Goal: Task Accomplishment & Management: Use online tool/utility

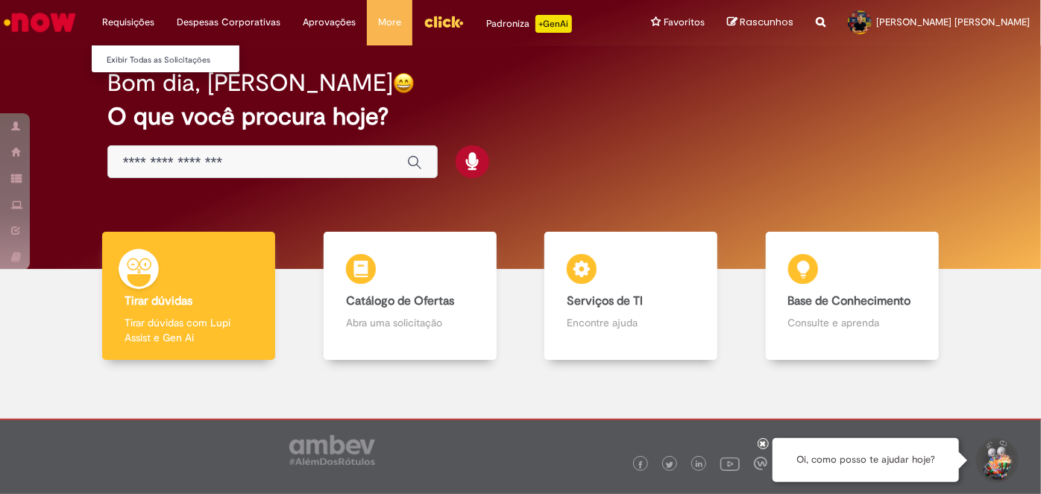
click at [120, 27] on li "Requisições Exibir Todas as Solicitações" at bounding box center [128, 22] width 75 height 45
click at [123, 49] on li "Exibir Todas as Solicitações" at bounding box center [174, 58] width 164 height 19
click at [122, 53] on link "Exibir Todas as Solicitações" at bounding box center [174, 60] width 164 height 16
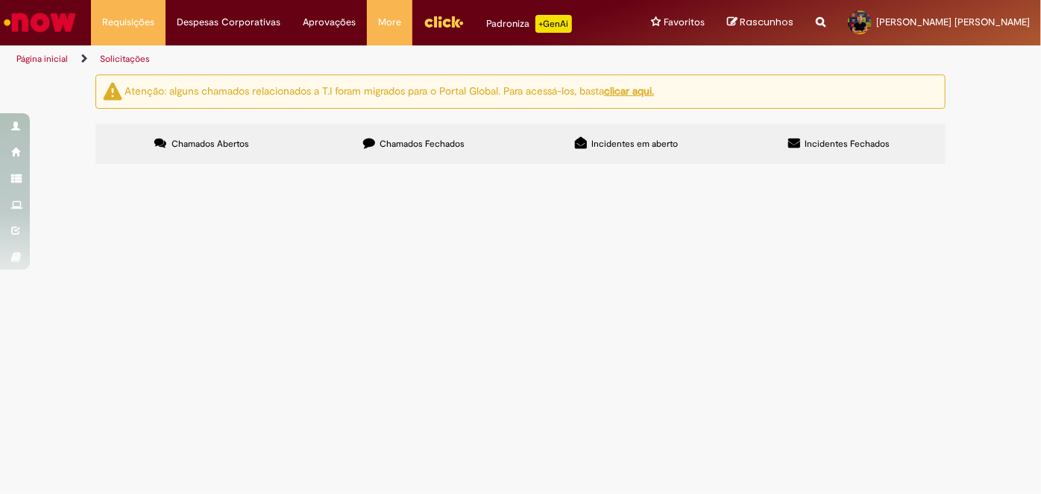
click at [416, 139] on span "Chamados Fechados" at bounding box center [422, 144] width 85 height 12
click at [0, 0] on link "2" at bounding box center [0, 0] width 0 height 0
click at [0, 0] on link "1" at bounding box center [0, 0] width 0 height 0
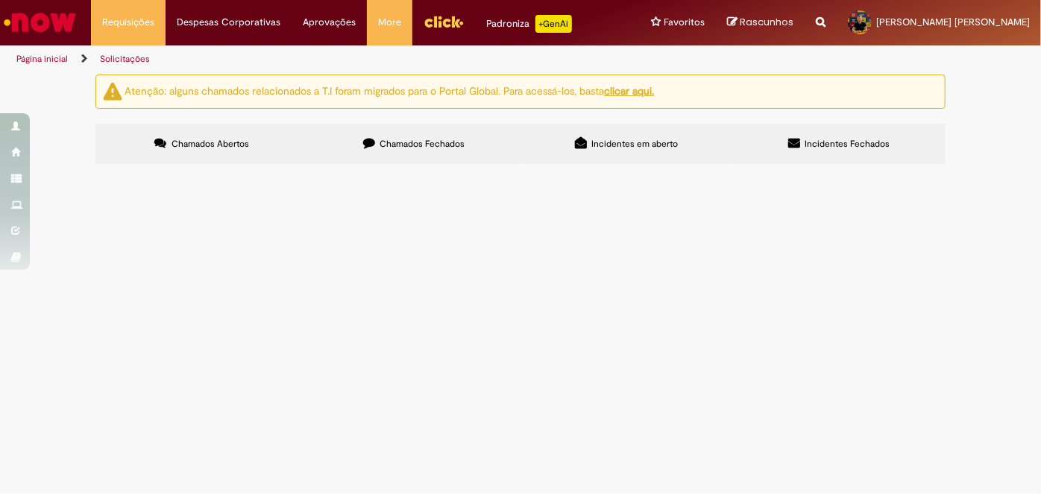
scroll to position [614, 0]
click at [119, 28] on li "Requisições Exibir Todas as Solicitações" at bounding box center [128, 22] width 75 height 45
click at [120, 64] on link "Exibir Todas as Solicitações" at bounding box center [174, 60] width 164 height 16
click at [112, 57] on link "Exibir Todas as Solicitações" at bounding box center [174, 60] width 164 height 16
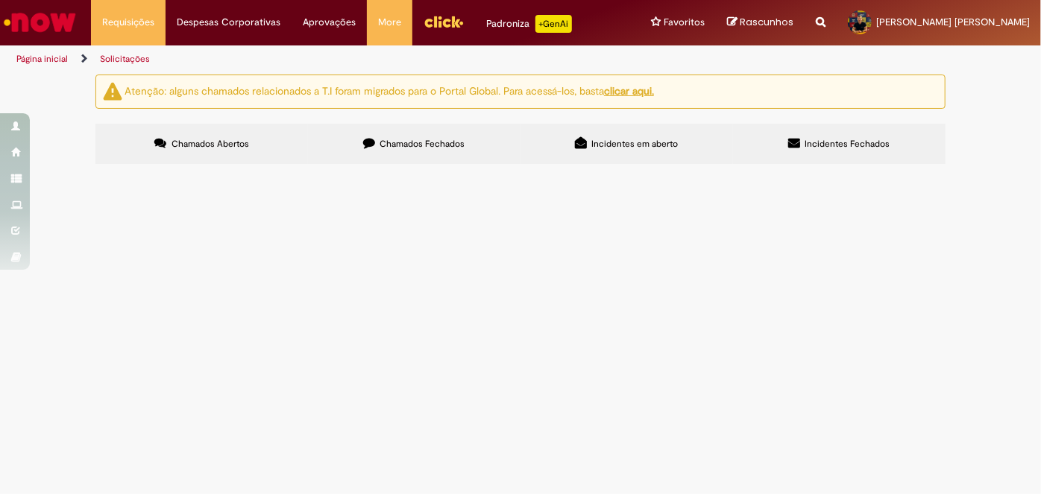
click at [61, 34] on img "Ir para a Homepage" at bounding box center [39, 22] width 77 height 30
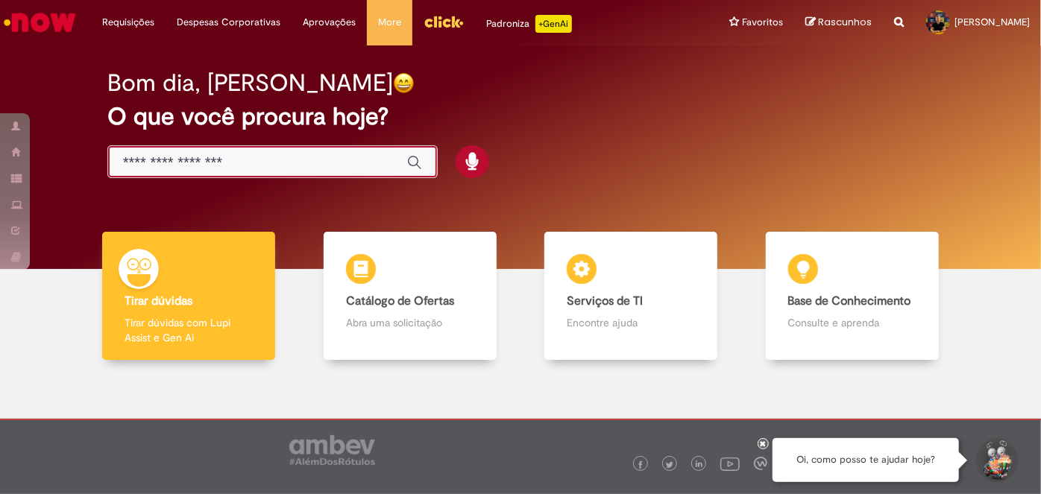
click at [274, 163] on input "Basta digitar aqui" at bounding box center [257, 162] width 269 height 17
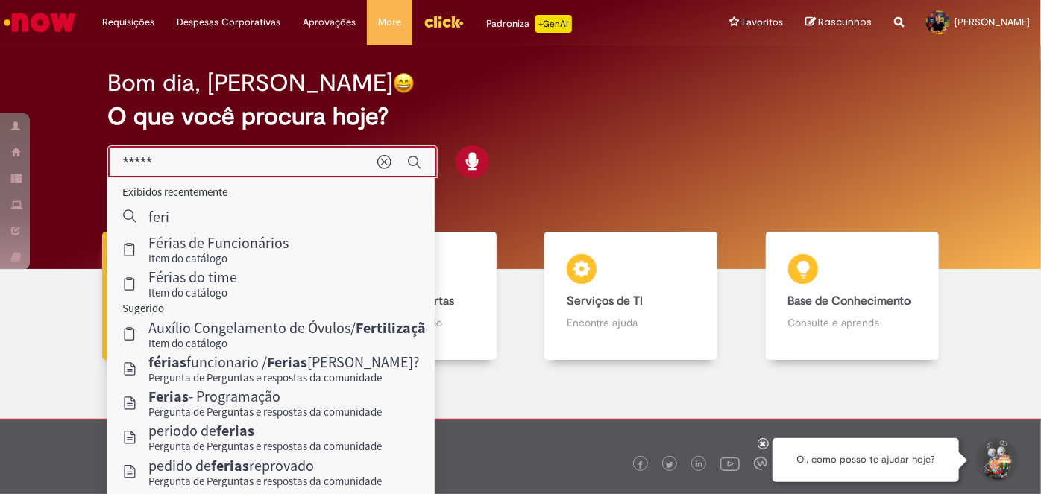
type input "******"
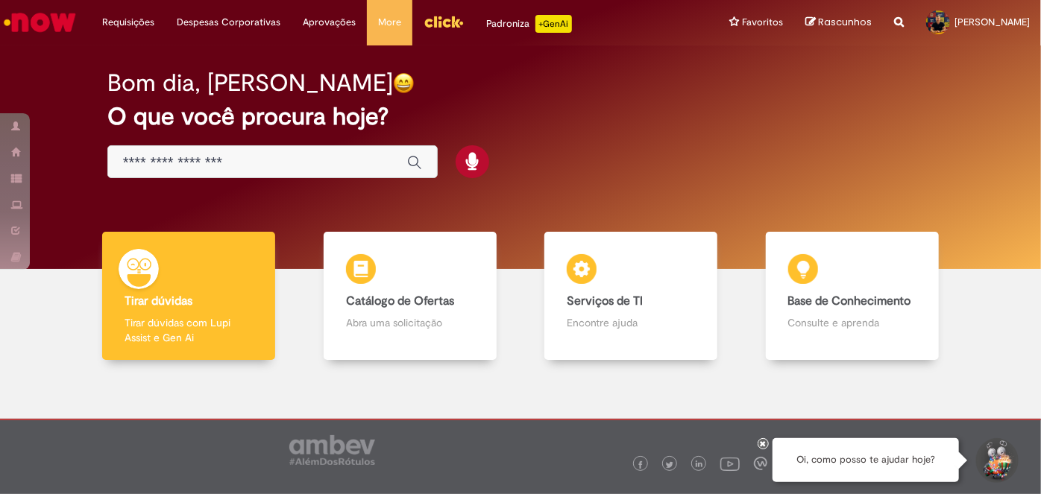
click at [172, 164] on input "Basta digitar aqui" at bounding box center [257, 162] width 269 height 17
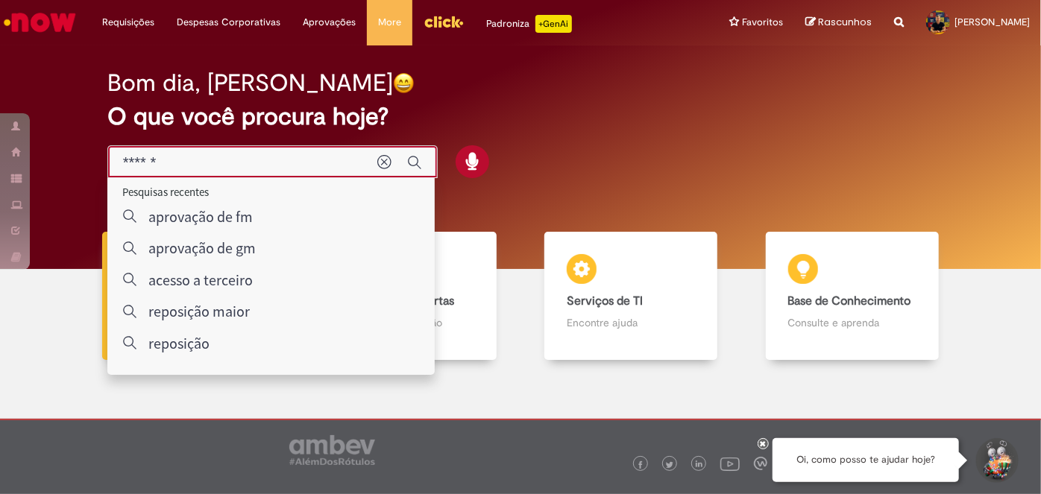
type input "******"
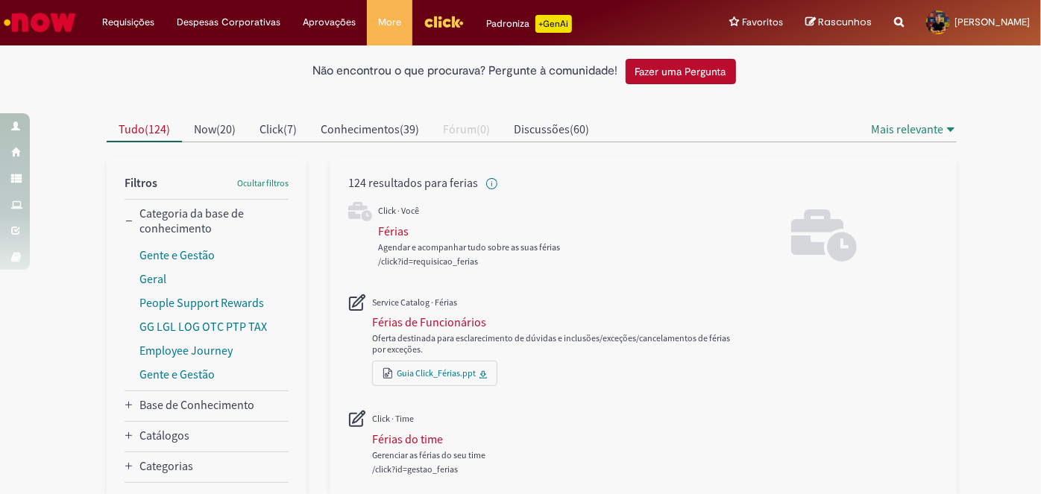
scroll to position [73, 0]
click at [379, 225] on div "Férias" at bounding box center [393, 232] width 31 height 15
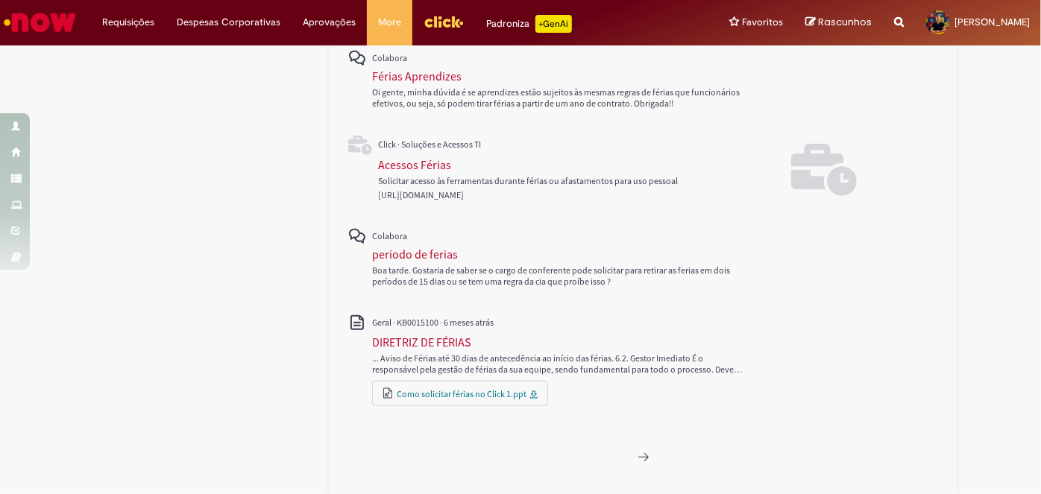
scroll to position [764, 0]
click at [133, 62] on link "Exibir Todas as Solicitações" at bounding box center [174, 60] width 164 height 16
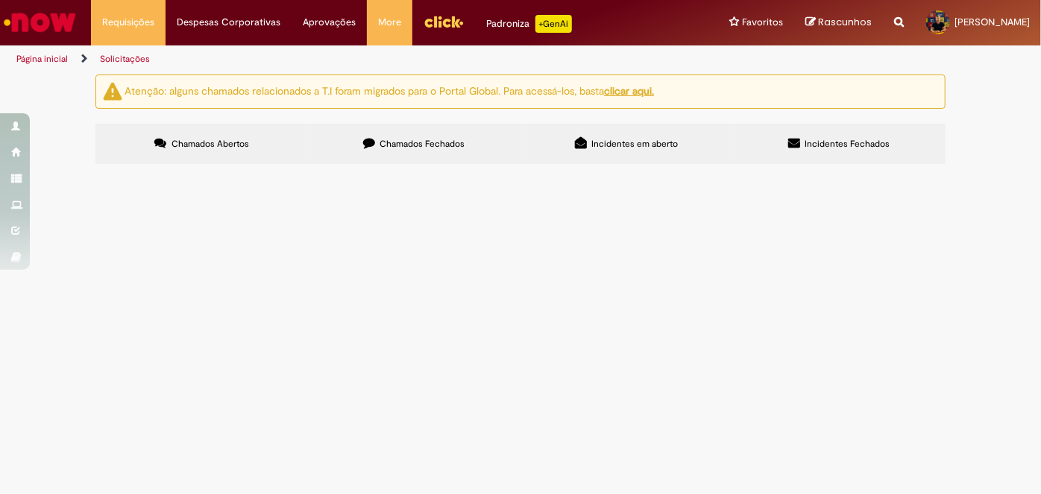
click at [705, 156] on label "Incidentes em aberto" at bounding box center [626, 144] width 212 height 40
click at [801, 145] on label "Incidentes Fechados" at bounding box center [839, 144] width 212 height 40
click at [761, 154] on label "Incidentes Fechados" at bounding box center [839, 144] width 212 height 40
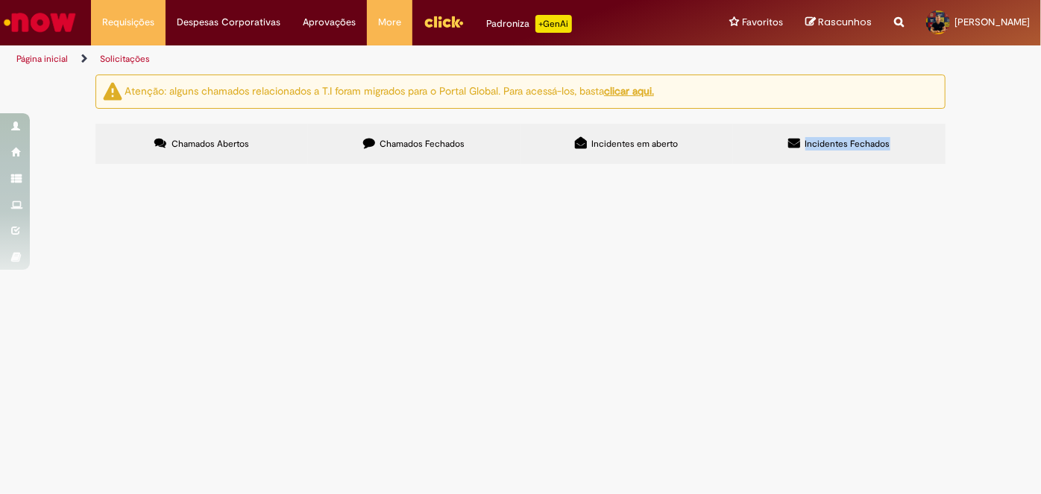
click at [761, 154] on label "Incidentes Fechados" at bounding box center [839, 144] width 212 height 40
click at [0, 0] on input "Pesquisar" at bounding box center [0, 0] width 0 height 0
click at [46, 72] on li "Página inicial" at bounding box center [52, 59] width 82 height 28
click at [45, 65] on li "Página inicial" at bounding box center [52, 59] width 82 height 28
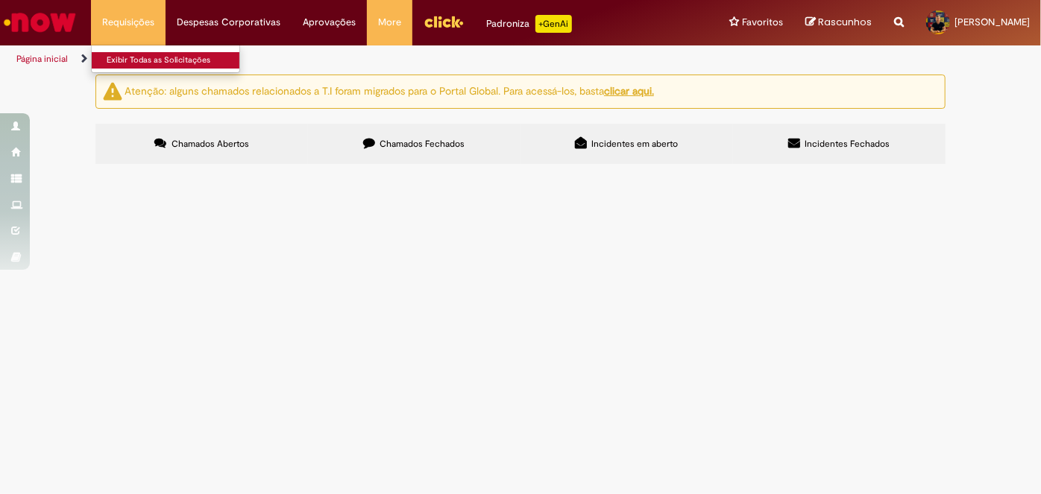
click at [129, 63] on link "Exibir Todas as Solicitações" at bounding box center [174, 60] width 164 height 16
click at [151, 157] on label "Chamados Abertos" at bounding box center [201, 144] width 212 height 40
click at [438, 151] on label "Chamados Fechados" at bounding box center [414, 144] width 212 height 40
click at [0, 0] on span "gostaria de solicitar a reposição da vaga de terceirizado(a) para atuação na ár…" at bounding box center [0, 0] width 0 height 0
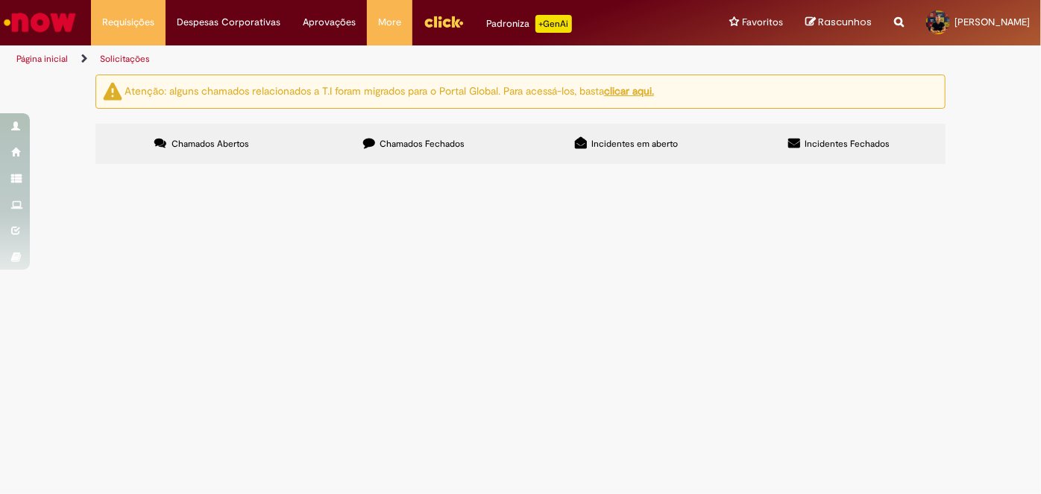
click at [50, 31] on img "Ir para a Homepage" at bounding box center [39, 22] width 77 height 30
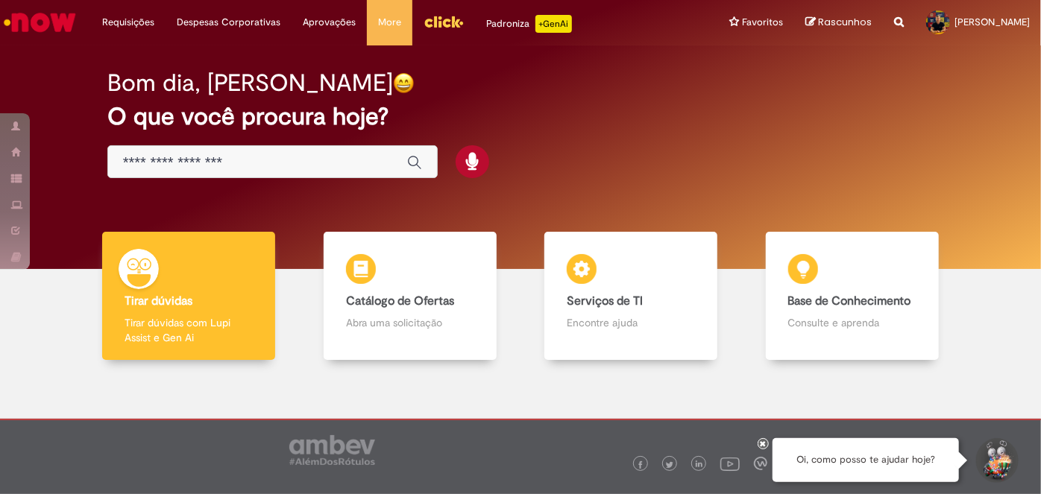
click at [210, 149] on div "Global" at bounding box center [272, 162] width 330 height 34
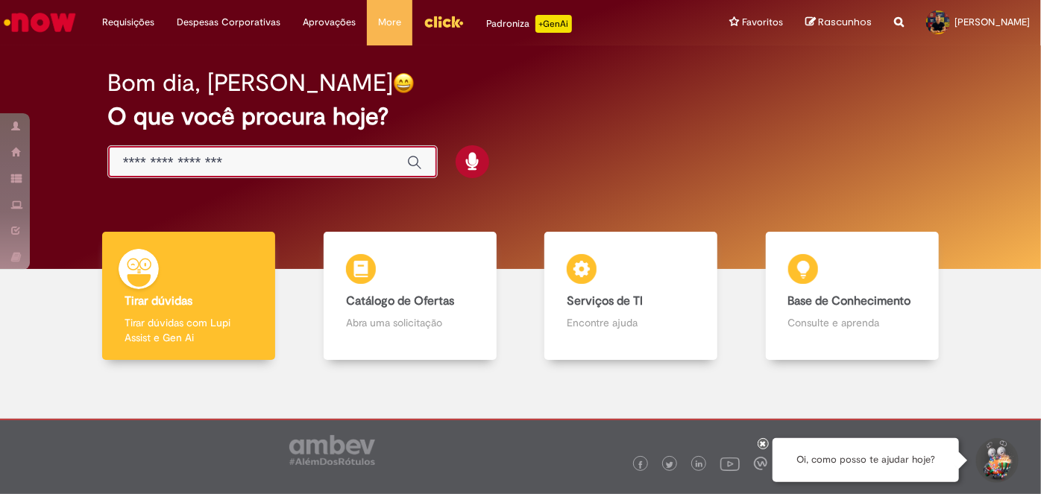
click at [204, 157] on input "Basta digitar aqui" at bounding box center [257, 162] width 269 height 17
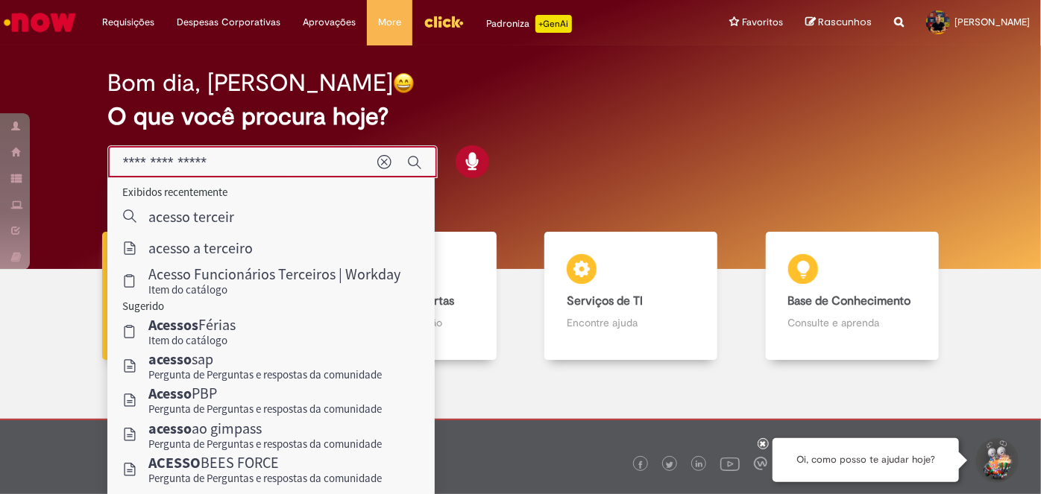
type input "**********"
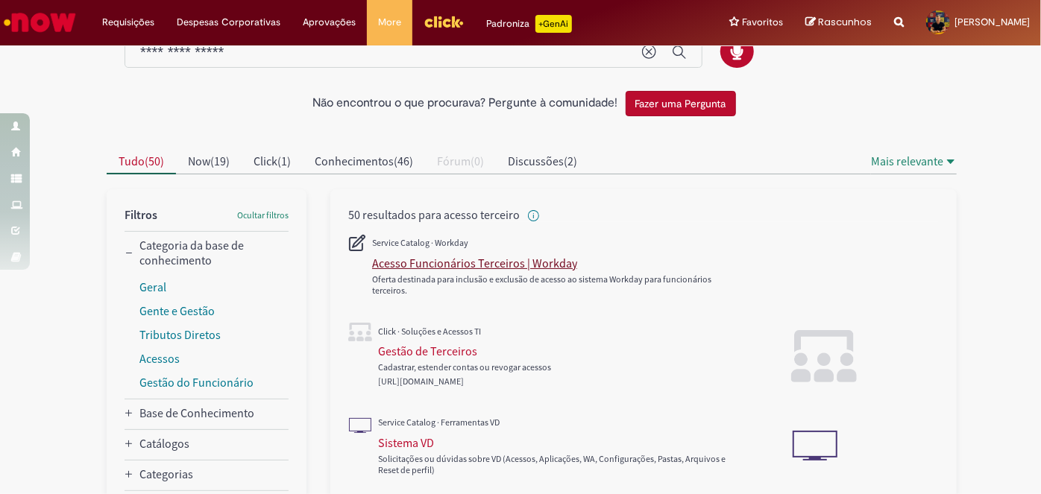
scroll to position [43, 0]
click at [378, 355] on div "Gestão de Terceiros" at bounding box center [427, 350] width 99 height 15
